Goal: Find specific page/section: Find specific page/section

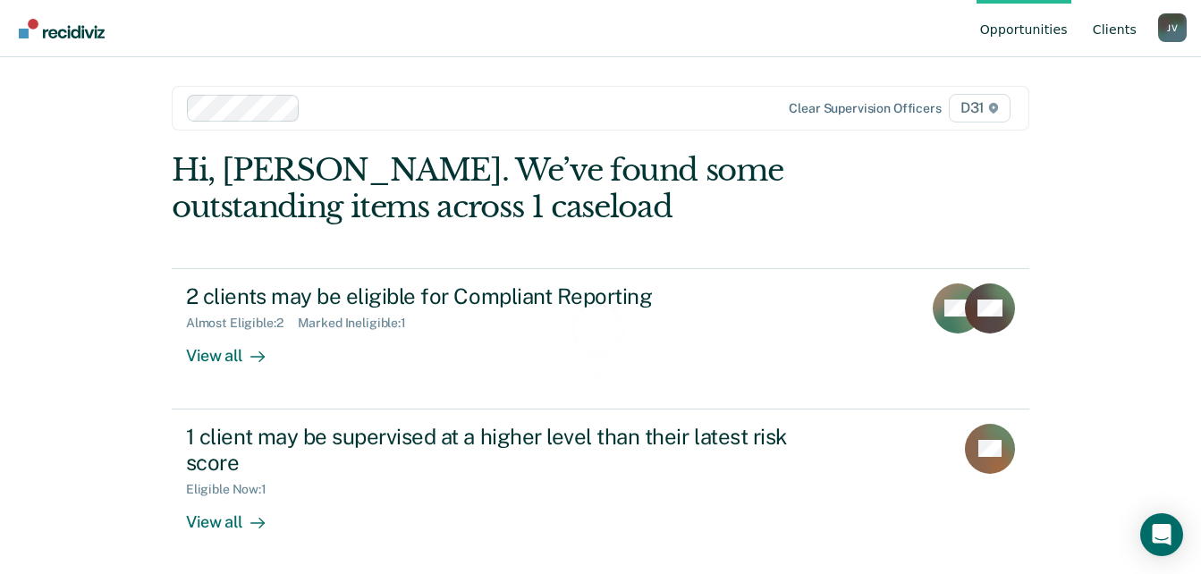
click at [1124, 36] on link "Client s" at bounding box center [1114, 28] width 51 height 57
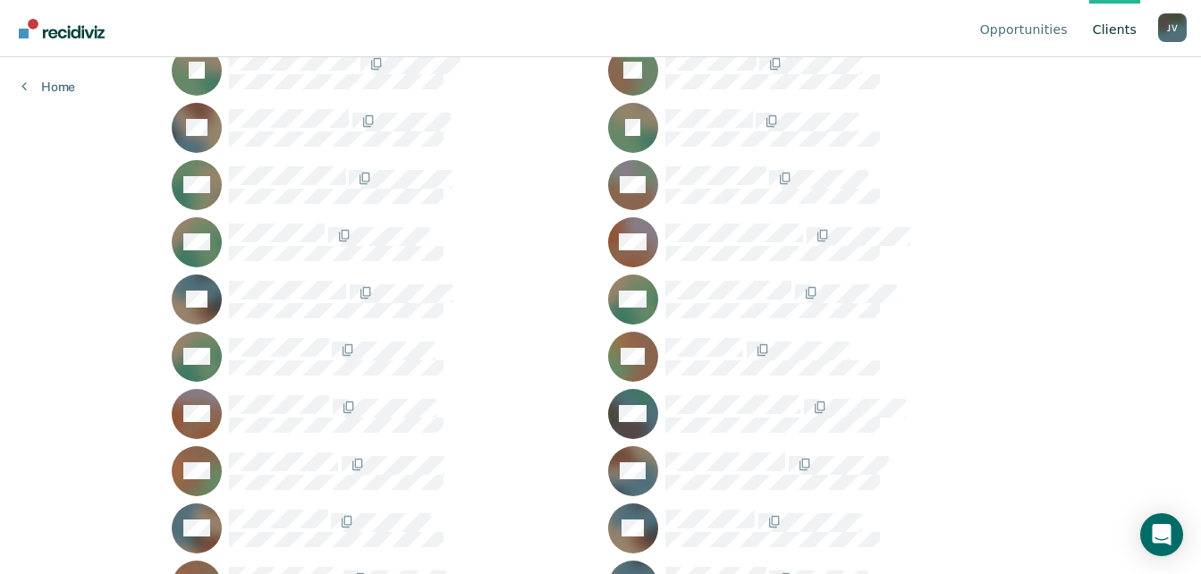
scroll to position [2145, 0]
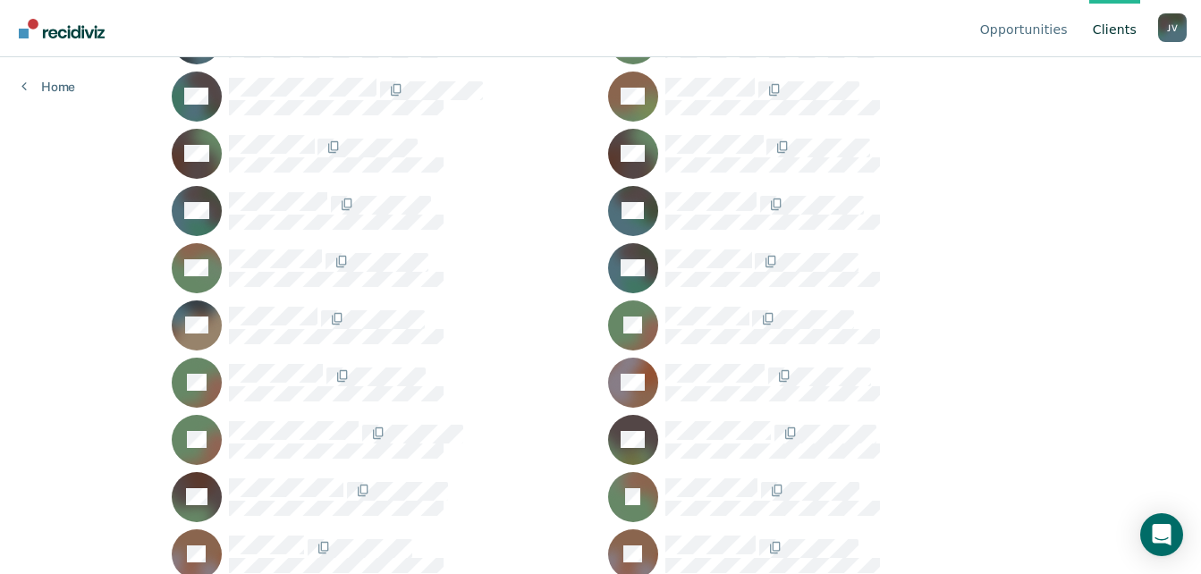
scroll to position [1520, 0]
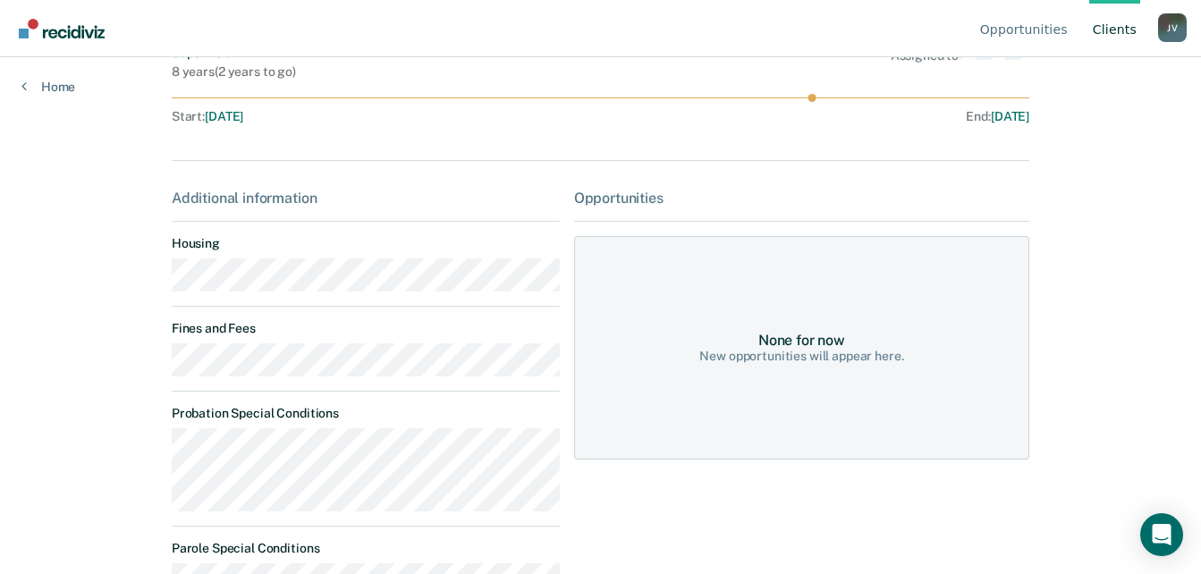
scroll to position [179, 0]
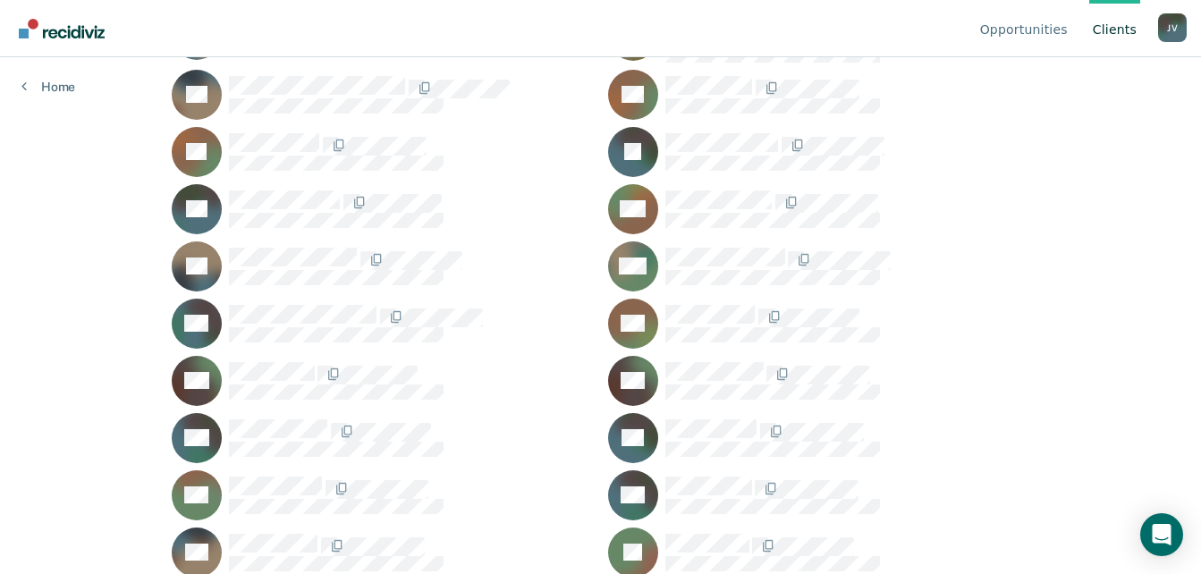
scroll to position [1162, 0]
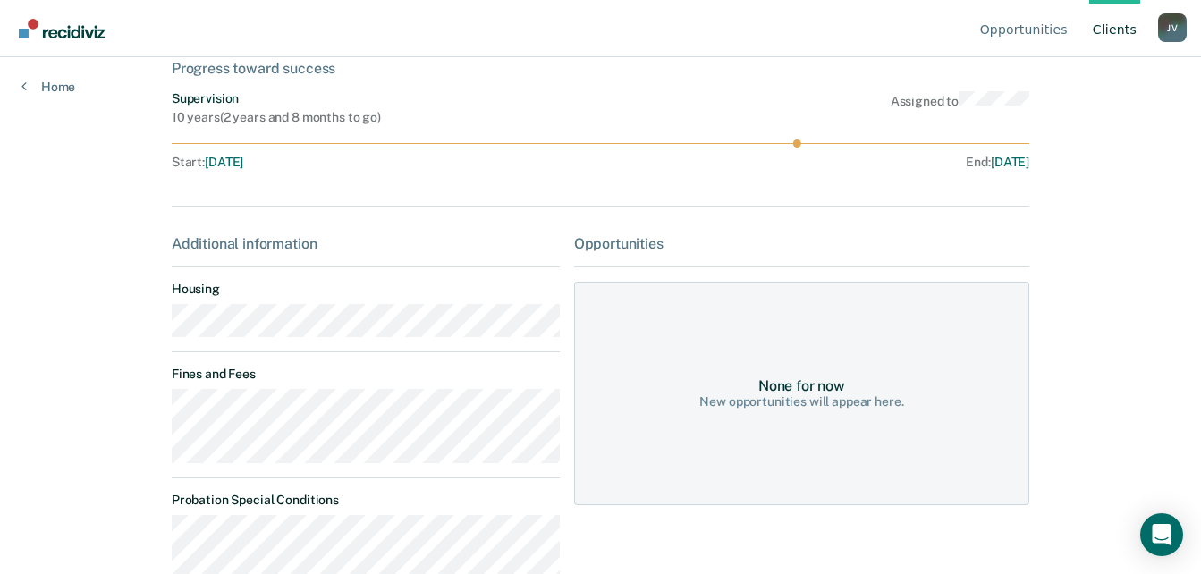
scroll to position [315, 0]
